Goal: Check status: Check status

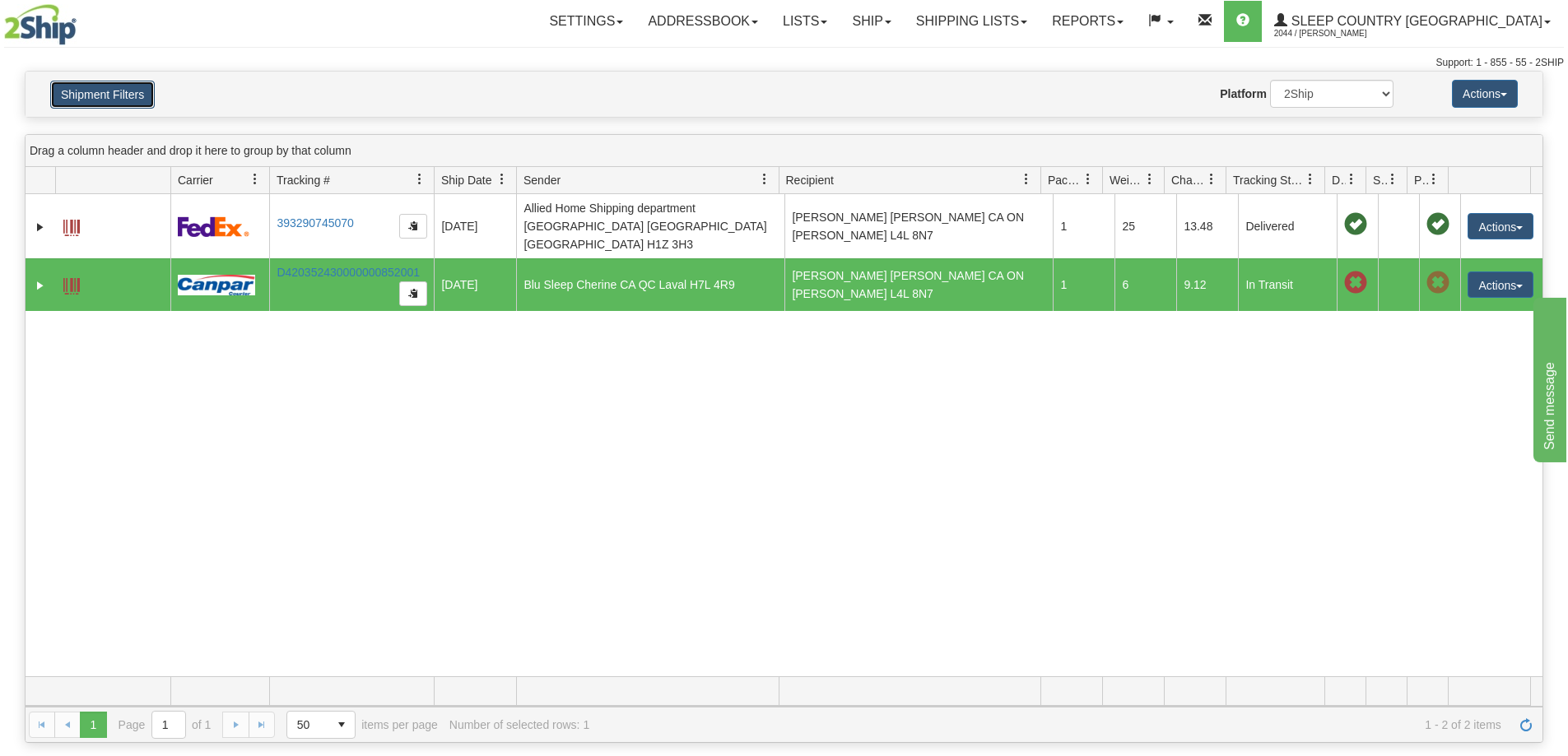
click at [88, 97] on button "Shipment Filters" at bounding box center [102, 94] width 105 height 28
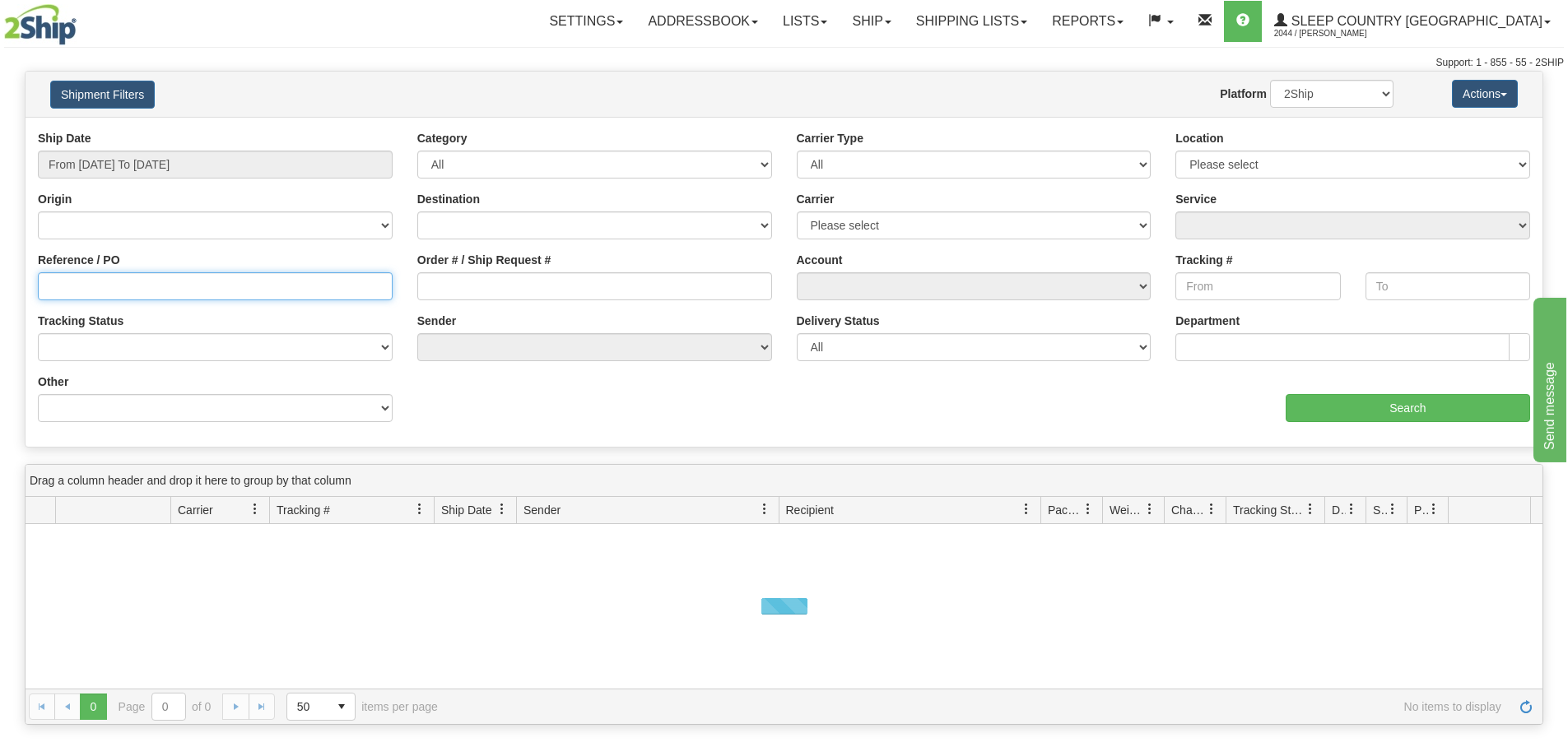
click at [178, 293] on input "Reference / PO" at bounding box center [215, 285] width 355 height 28
paste input "1058487"
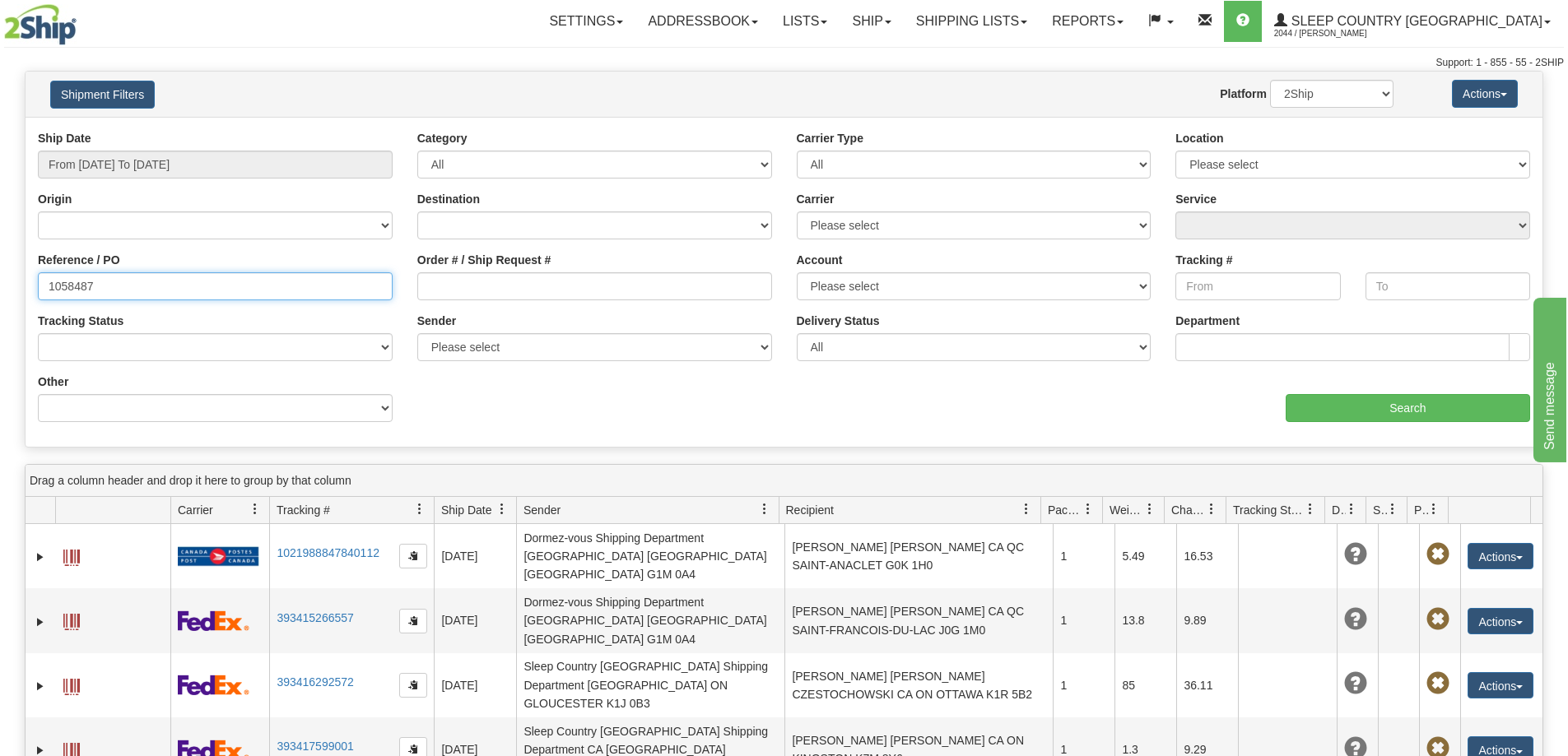
type input "1058487"
paste input "1058487"
type input "1058487"
click at [196, 166] on input "From [DATE] To [DATE]" at bounding box center [215, 163] width 355 height 28
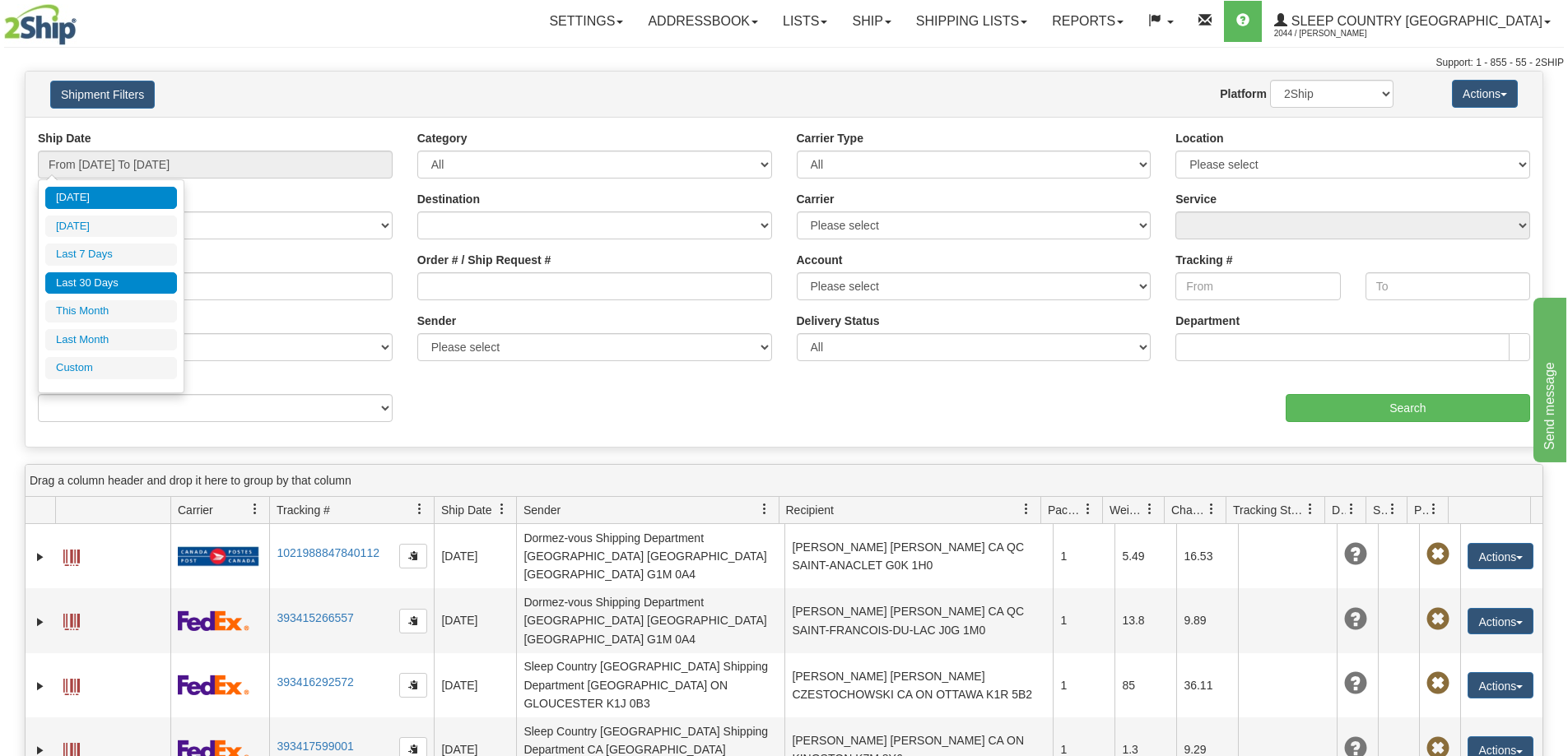
click at [116, 290] on li "Last 30 Days" at bounding box center [111, 283] width 132 height 22
type input "From [DATE] To [DATE]"
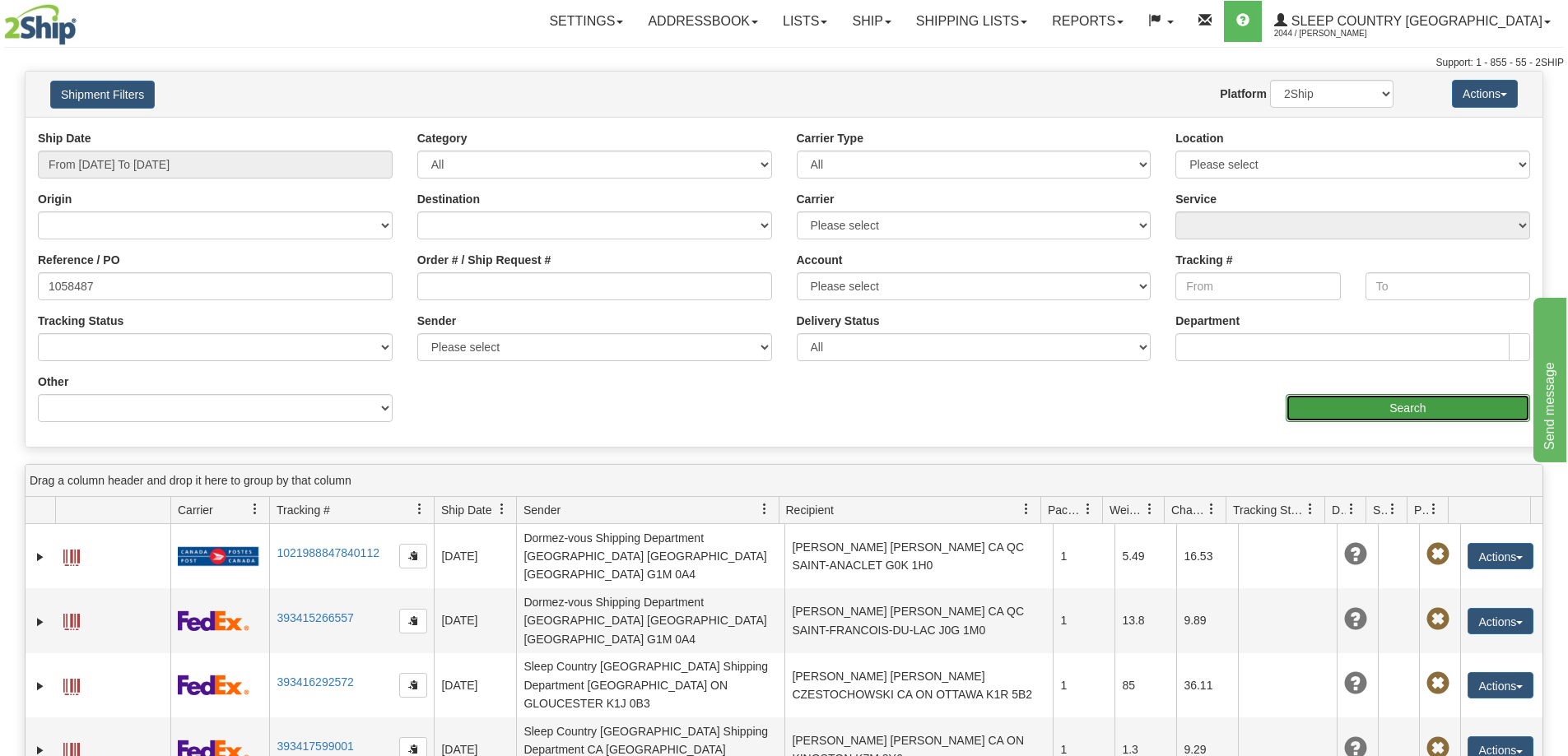
click at [1423, 412] on input "Search" at bounding box center [1407, 408] width 244 height 28
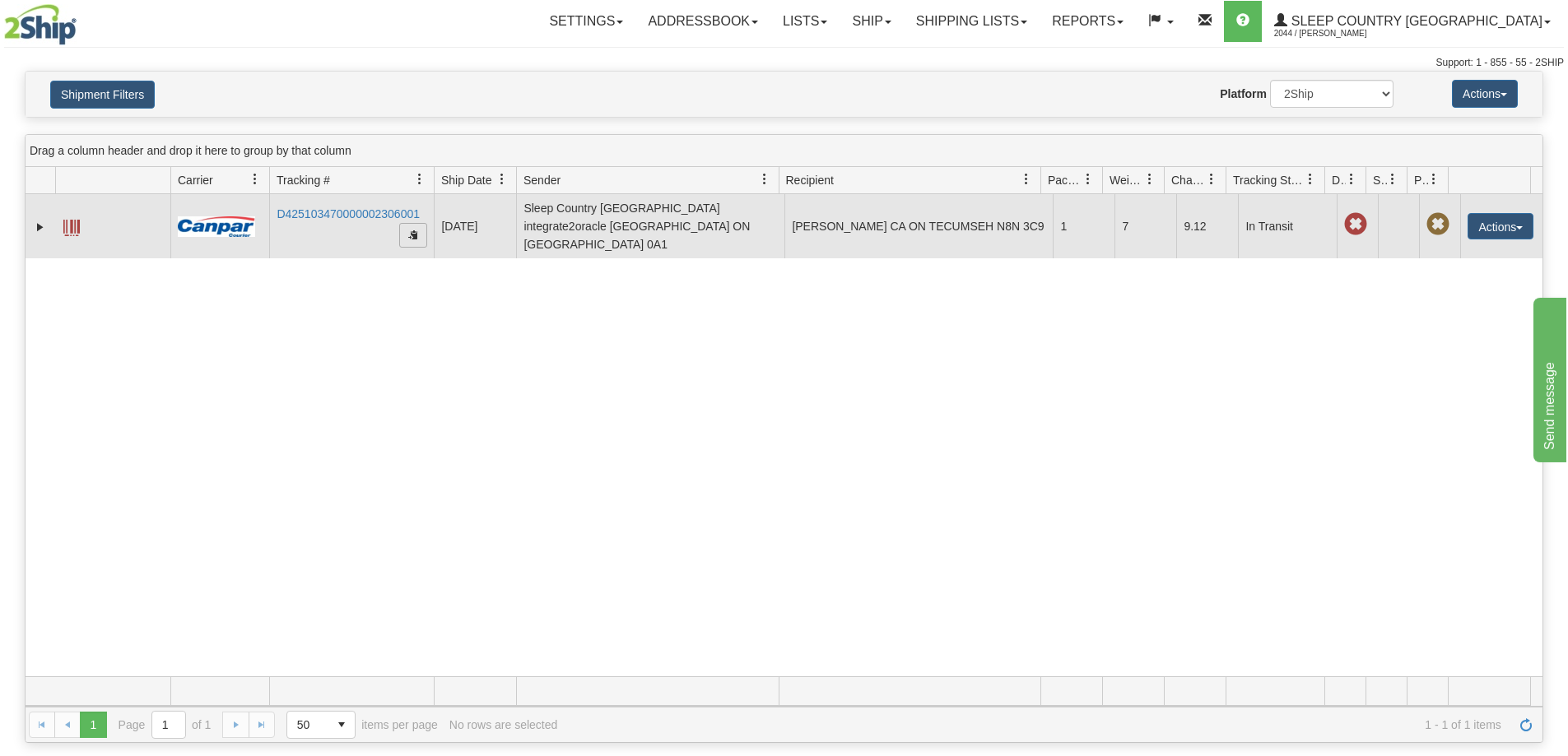
click at [409, 230] on span "button" at bounding box center [412, 234] width 10 height 10
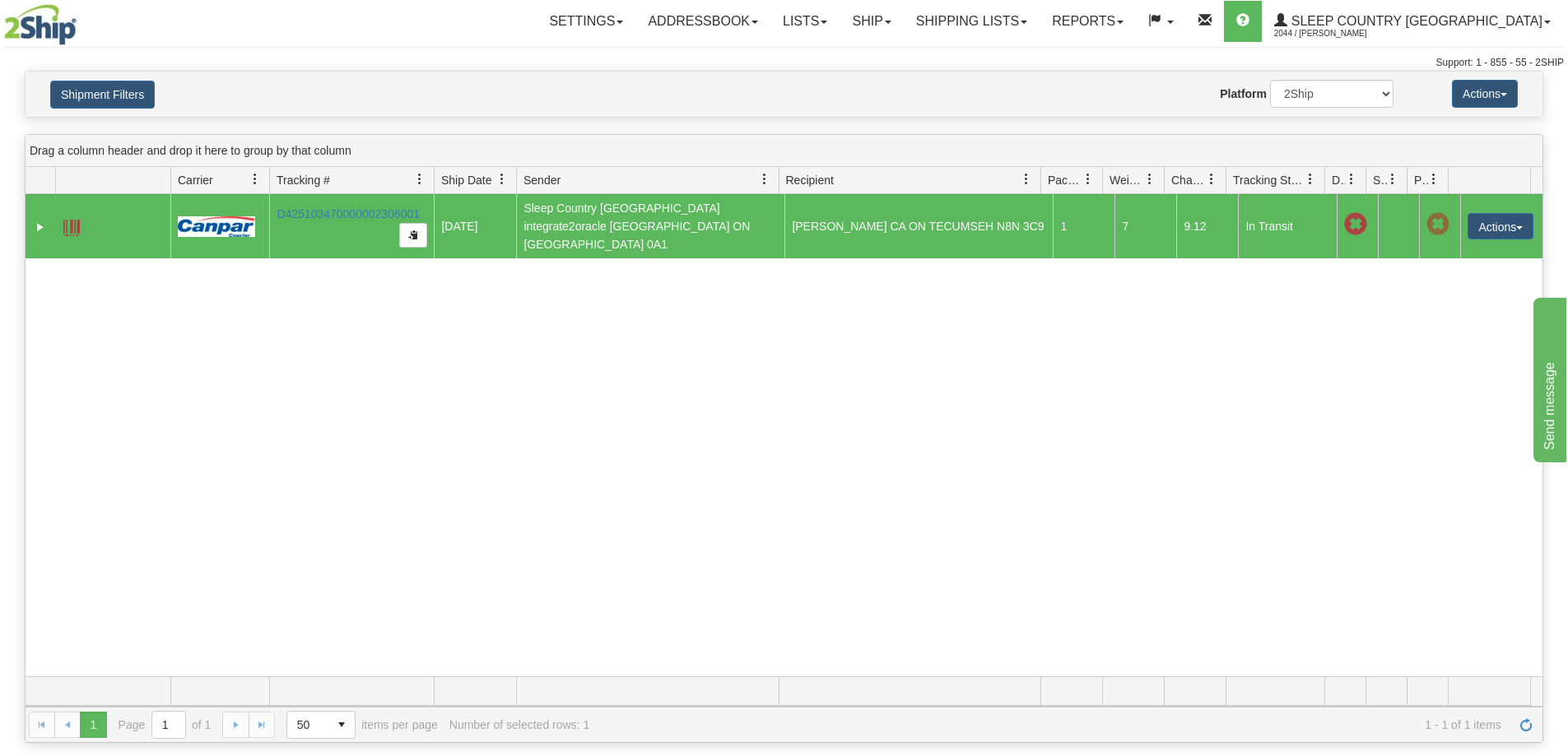
click at [538, 311] on div "31633678 2044 D425103470000002306001 [DATE] [DATE] 11:26:18 AM Sleep Country [G…" at bounding box center [784, 435] width 1517 height 482
click at [116, 99] on button "Shipment Filters" at bounding box center [102, 94] width 105 height 28
